Goal: Information Seeking & Learning: Find contact information

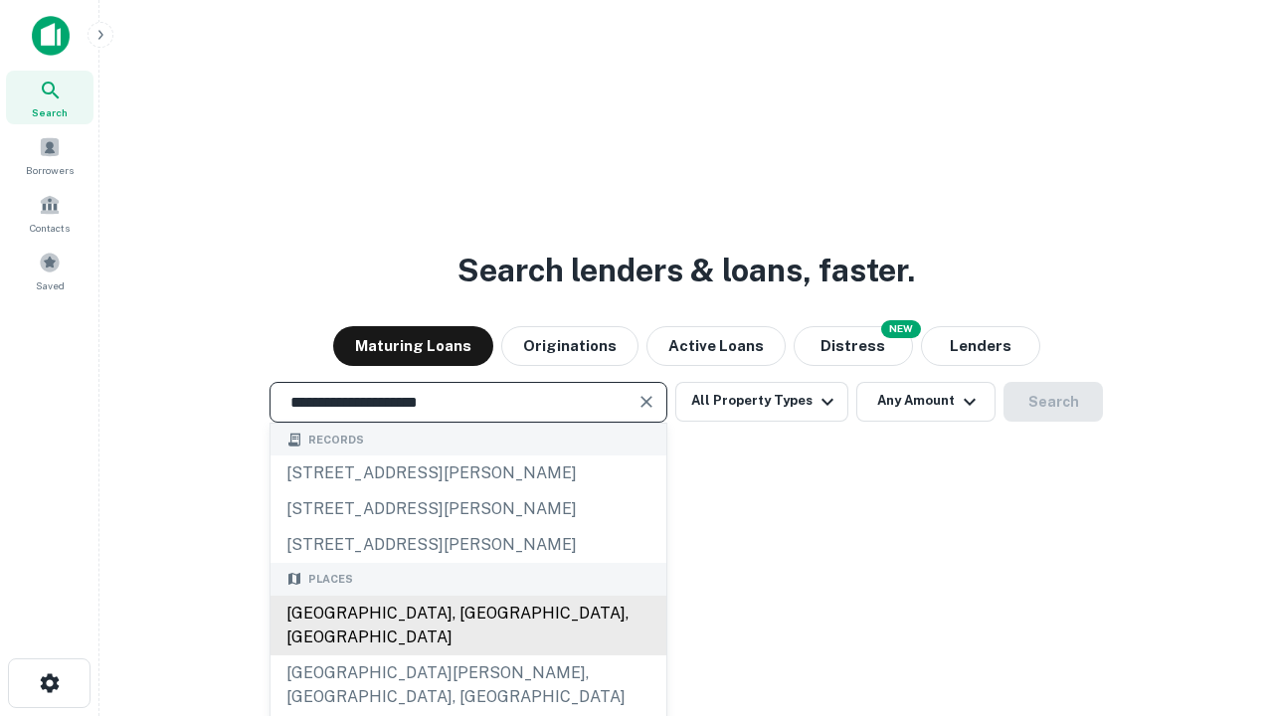
click at [468, 656] on div "[GEOGRAPHIC_DATA], [GEOGRAPHIC_DATA], [GEOGRAPHIC_DATA]" at bounding box center [469, 626] width 396 height 60
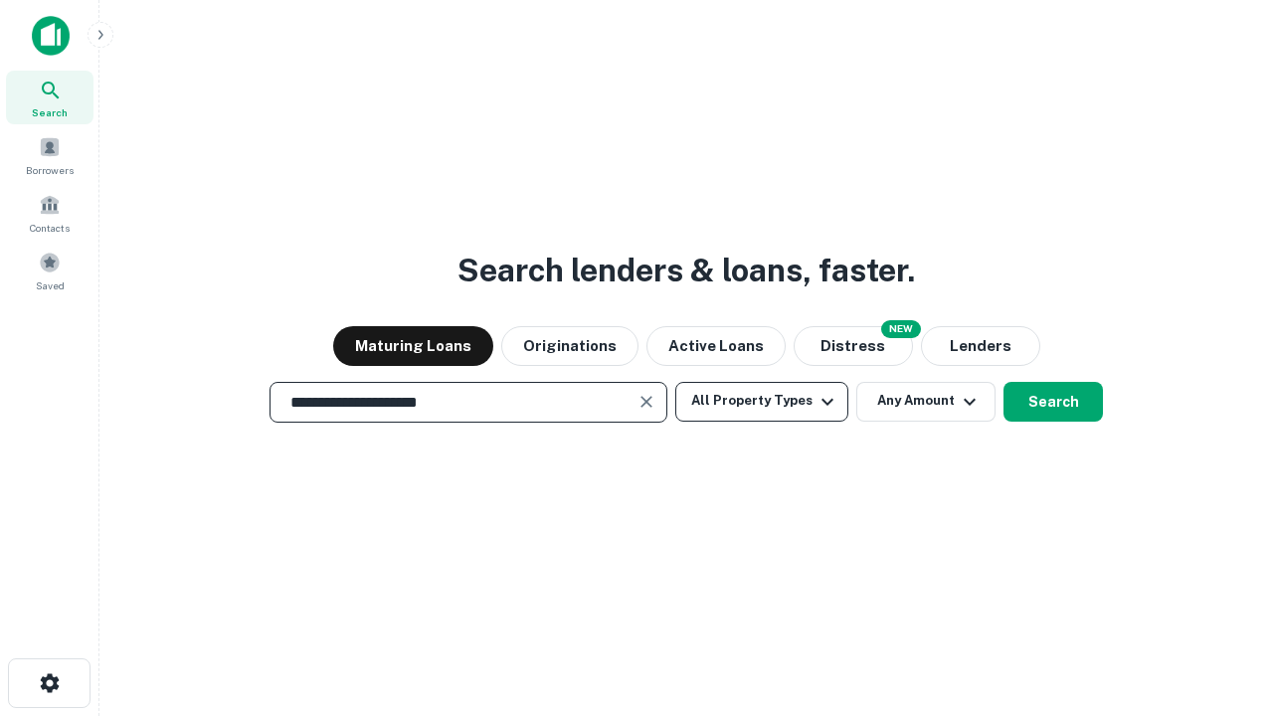
type input "**********"
click at [762, 401] on button "All Property Types" at bounding box center [761, 402] width 173 height 40
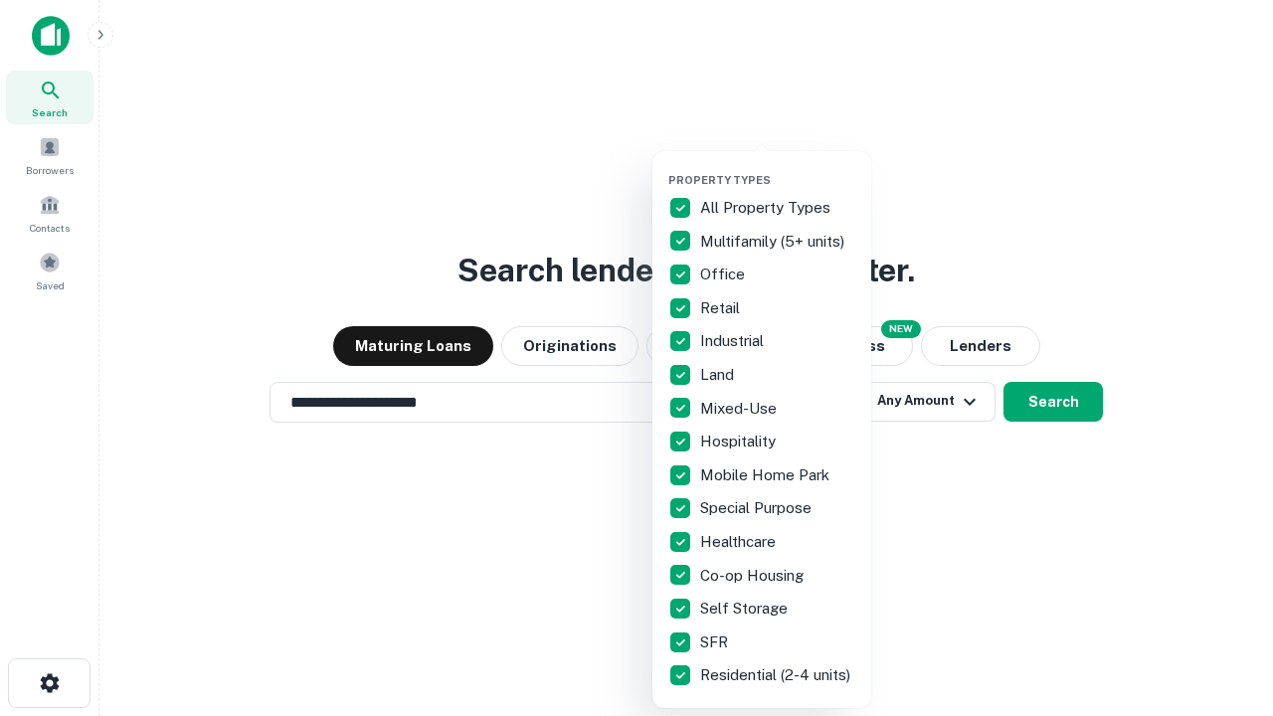
click at [778, 167] on button "button" at bounding box center [778, 167] width 219 height 1
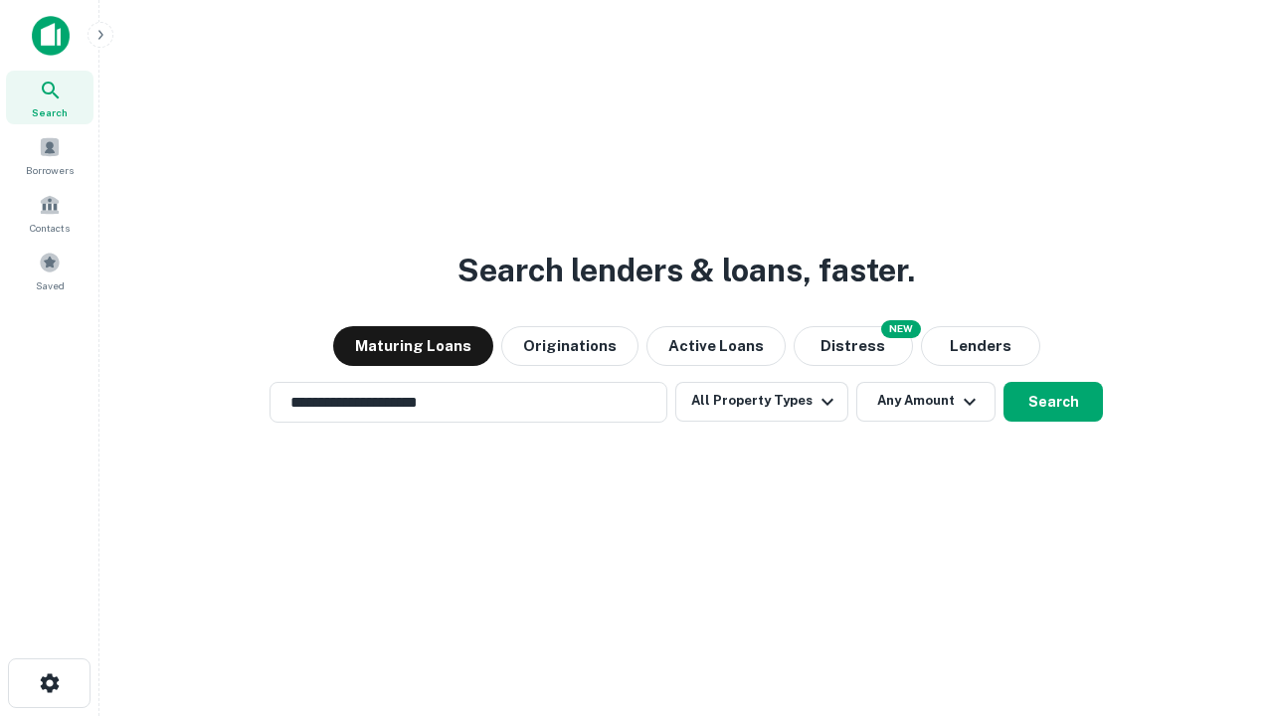
scroll to position [31, 0]
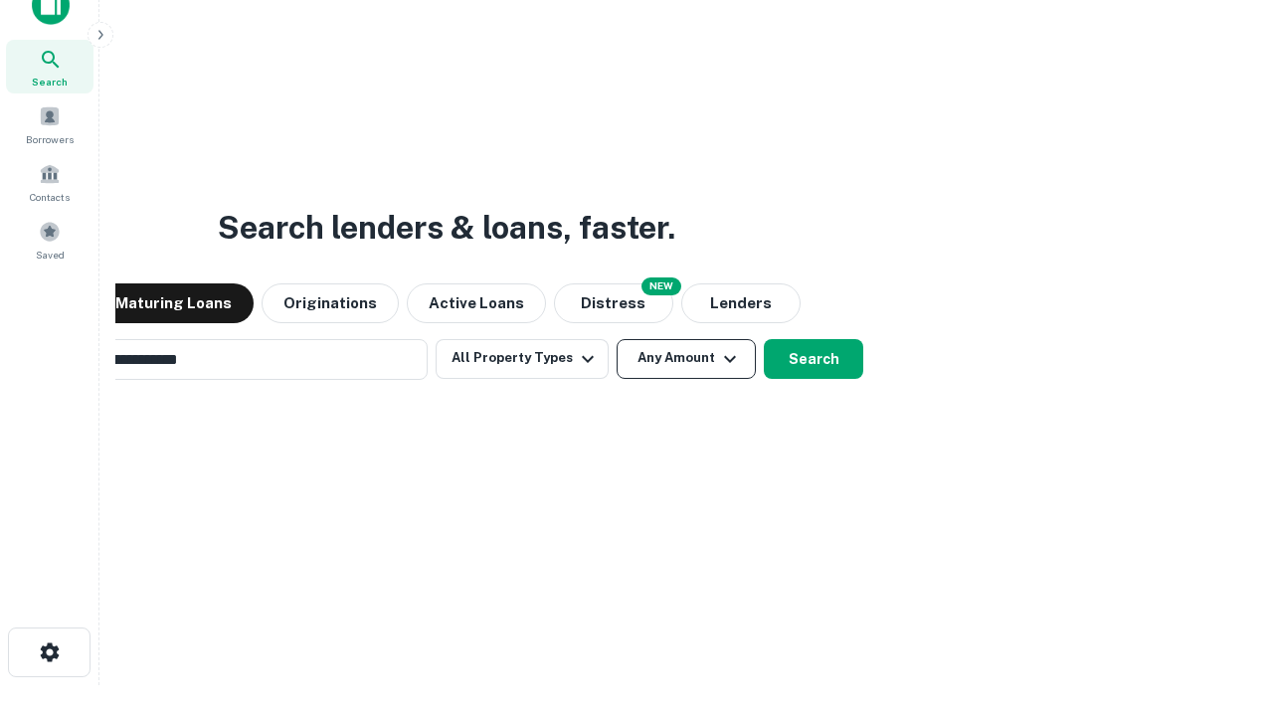
click at [617, 339] on button "Any Amount" at bounding box center [686, 359] width 139 height 40
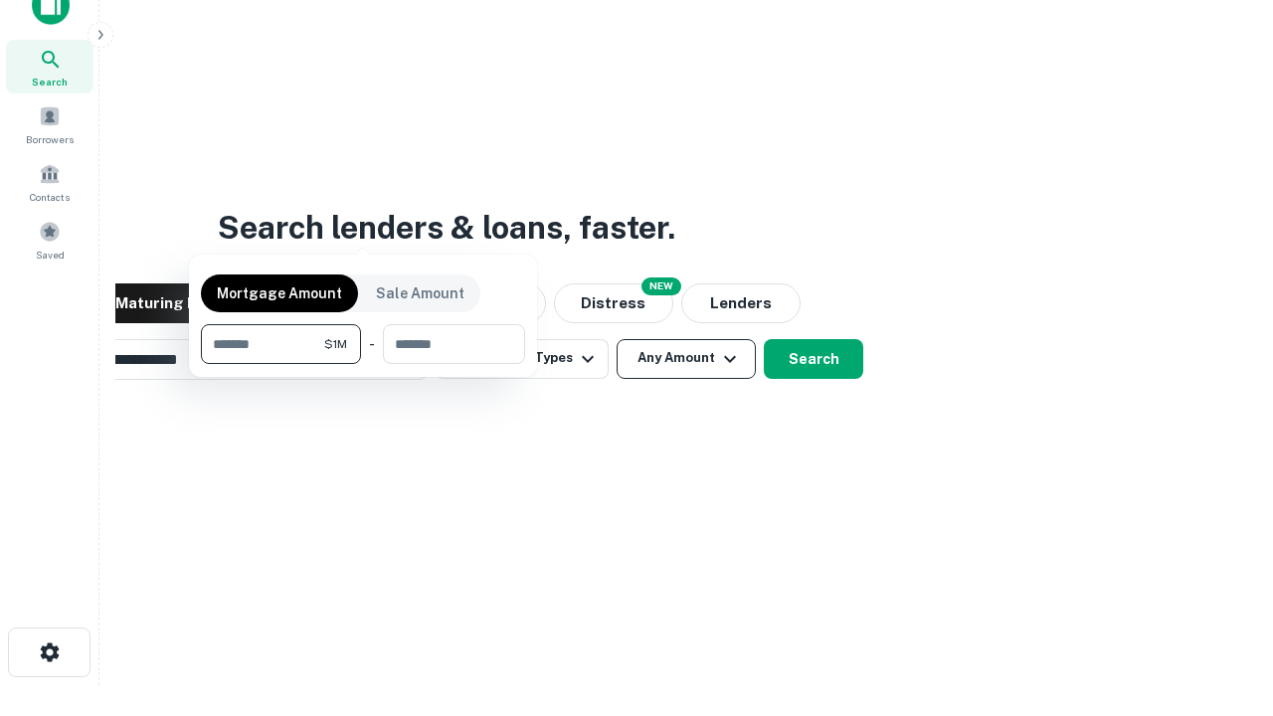
scroll to position [32, 0]
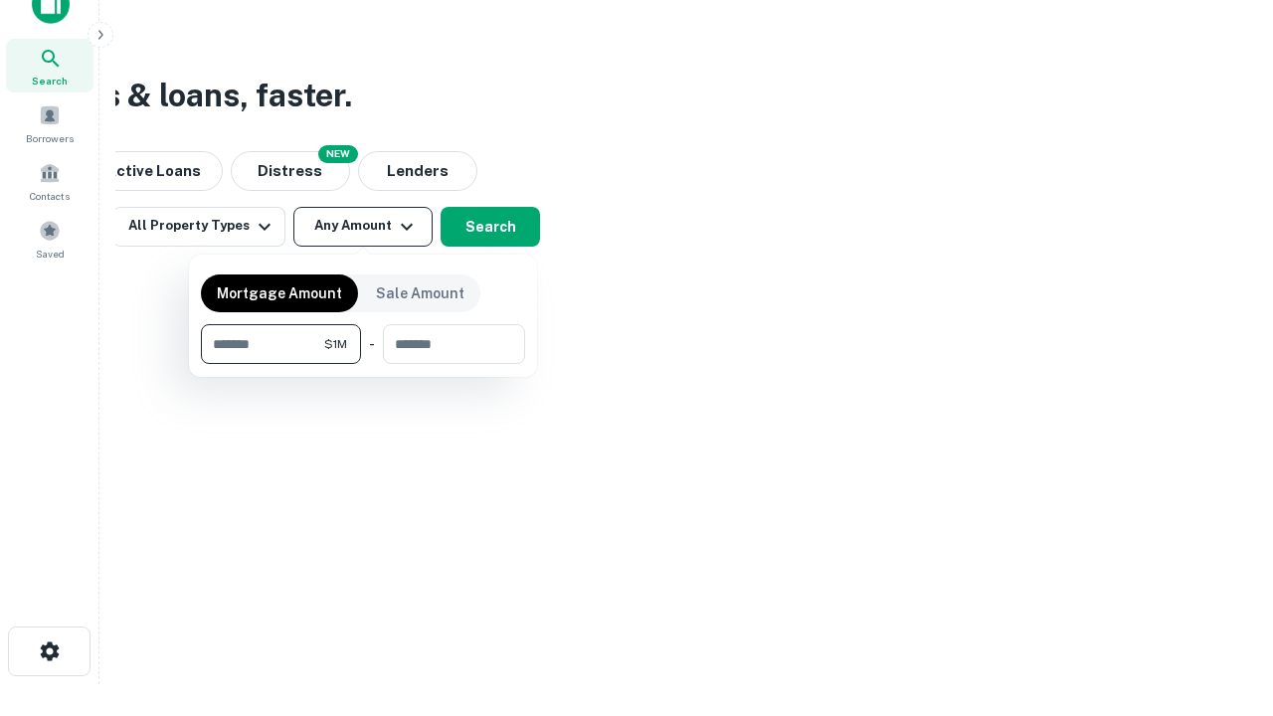
type input "*******"
click at [363, 364] on button "button" at bounding box center [363, 364] width 324 height 1
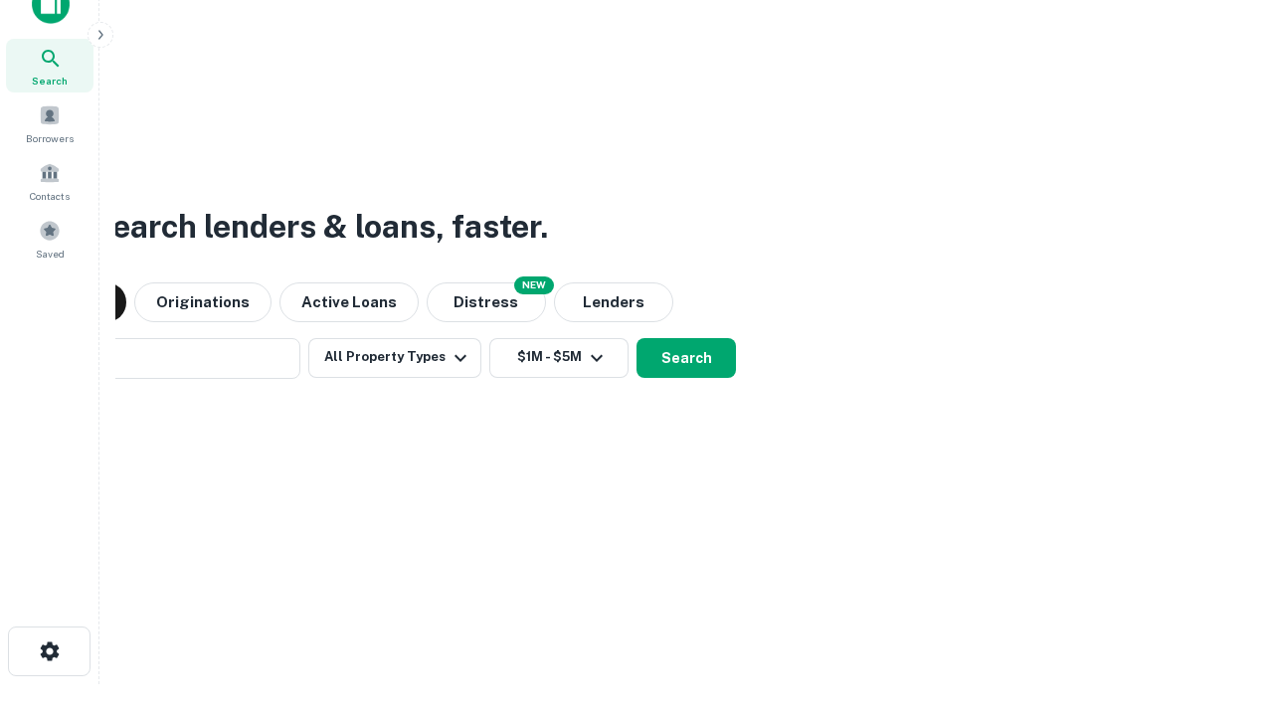
scroll to position [31, 0]
click at [637, 339] on button "Search" at bounding box center [686, 359] width 99 height 40
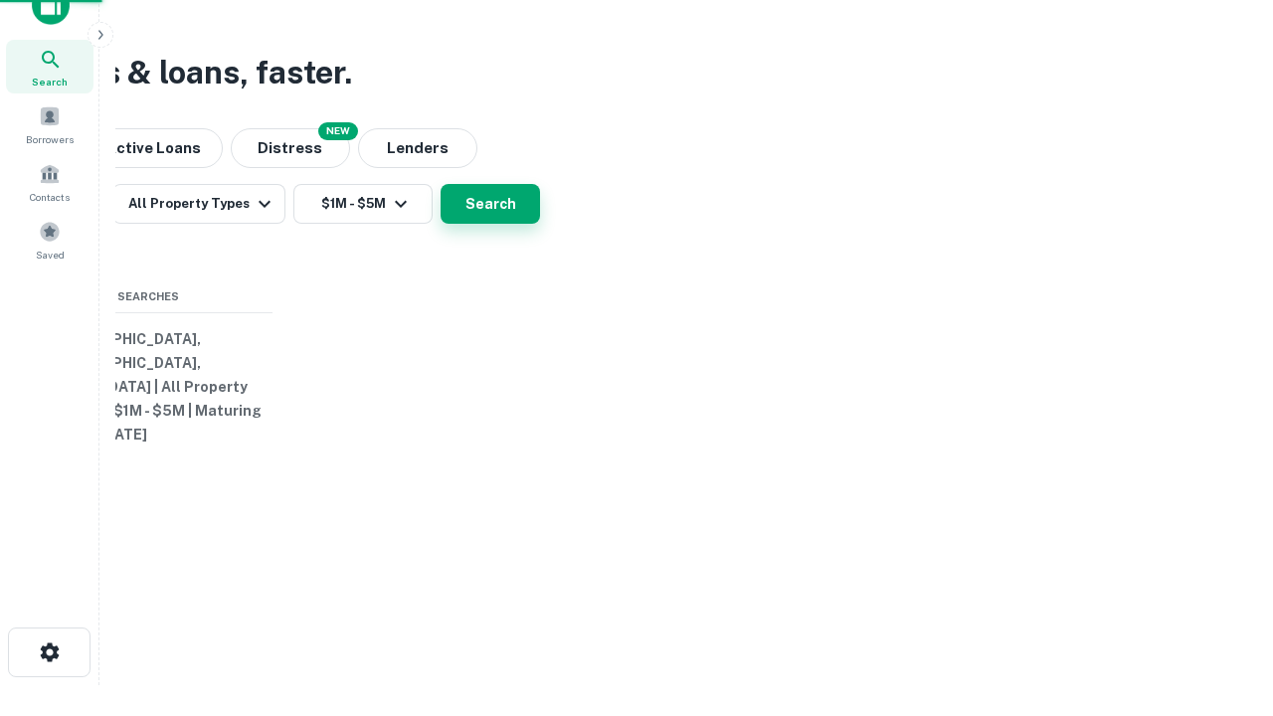
scroll to position [32, 0]
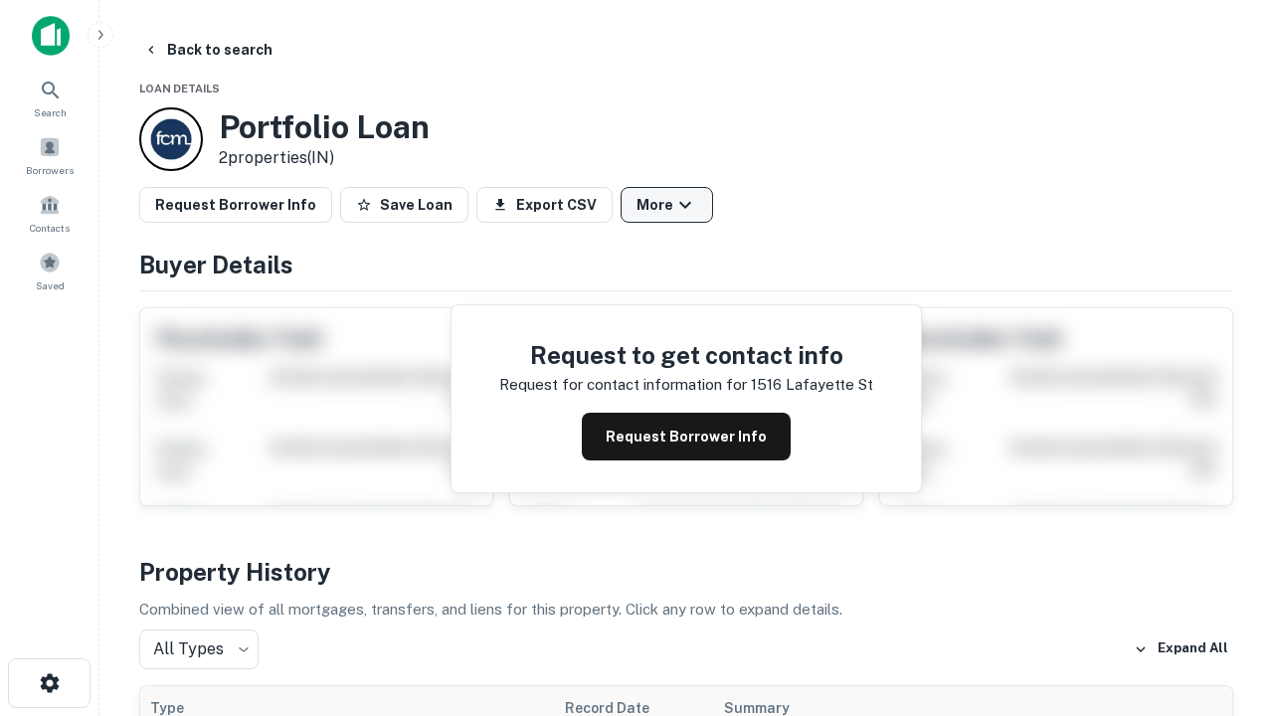
click at [667, 205] on button "More" at bounding box center [667, 205] width 93 height 36
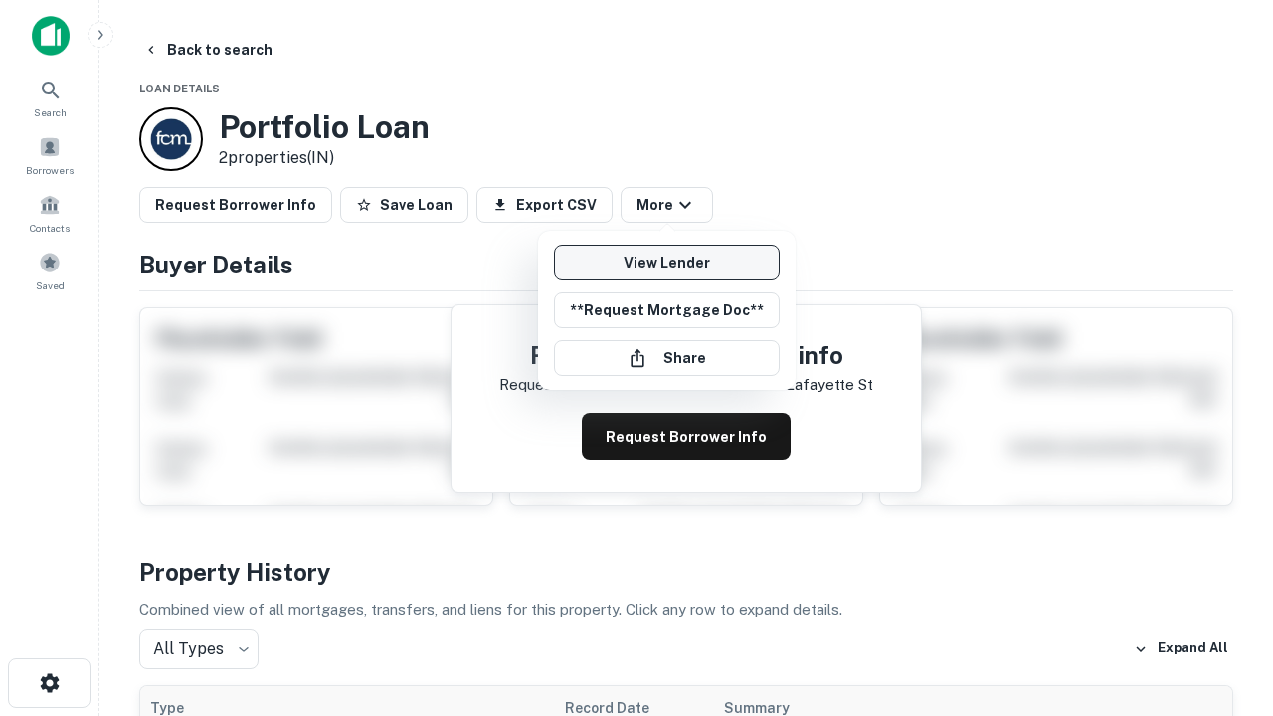
click at [667, 263] on link "View Lender" at bounding box center [667, 263] width 226 height 36
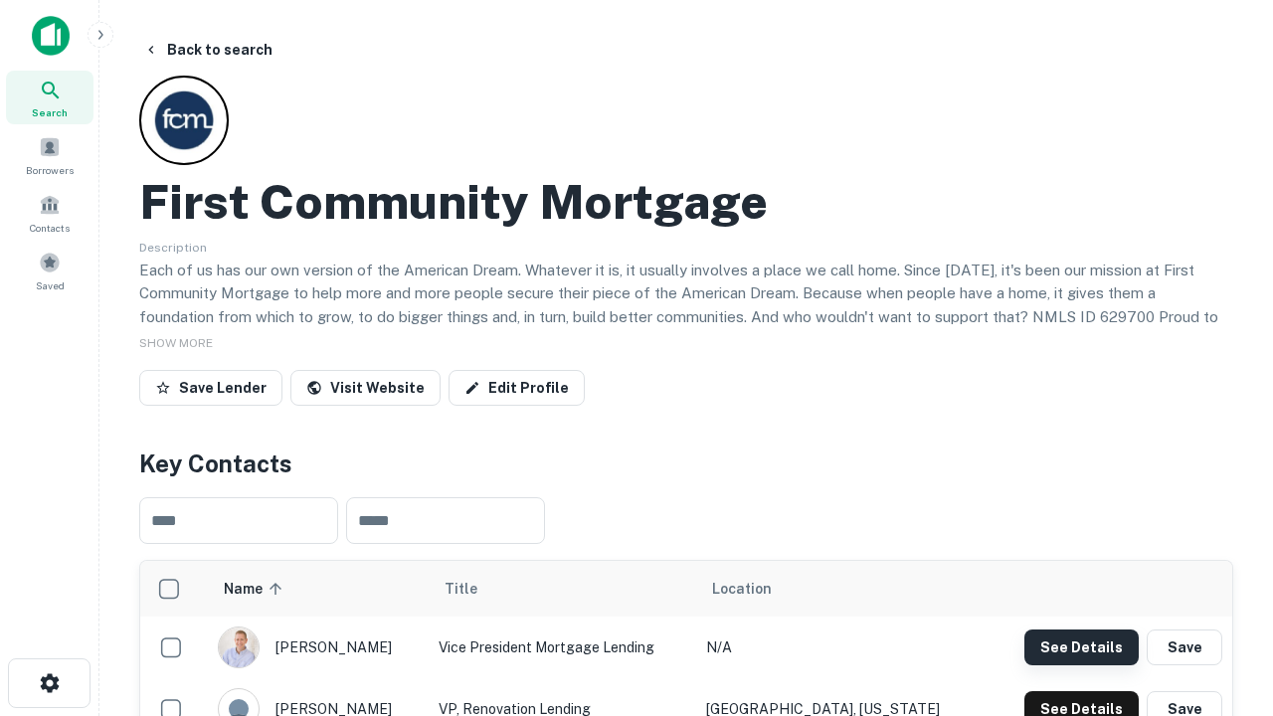
click at [1081, 647] on button "See Details" at bounding box center [1082, 648] width 114 height 36
click at [49, 683] on icon "button" at bounding box center [50, 684] width 24 height 24
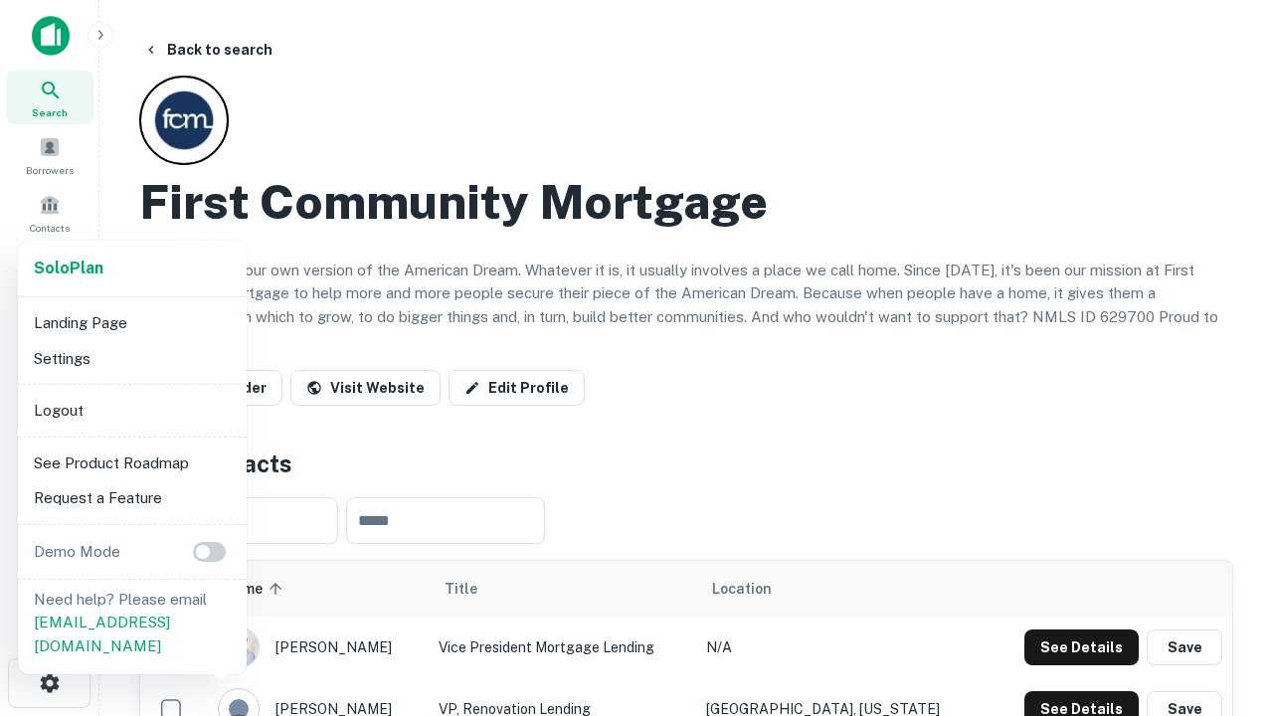
click at [131, 410] on li "Logout" at bounding box center [132, 411] width 213 height 36
